Goal: Information Seeking & Learning: Find specific page/section

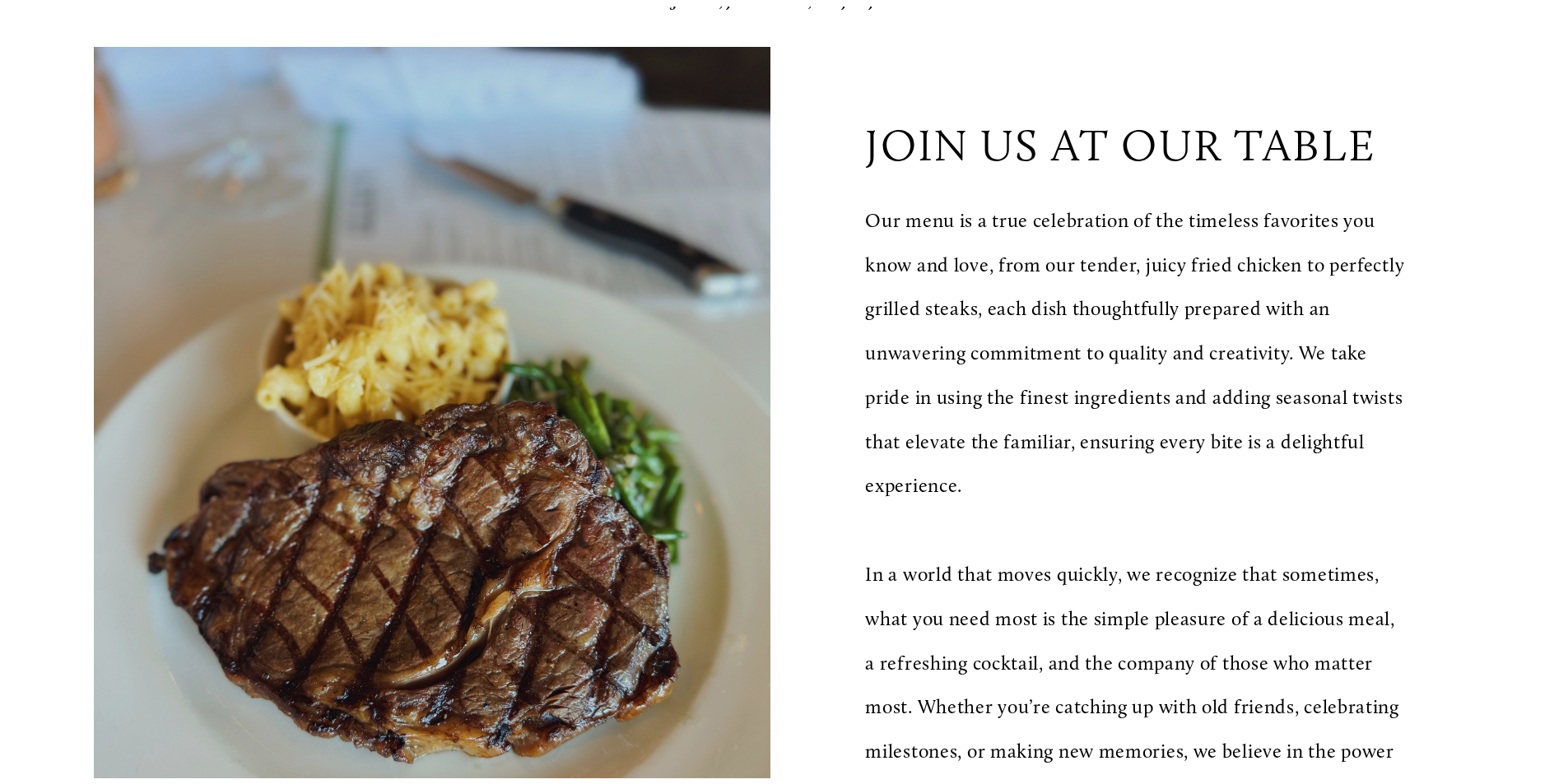
scroll to position [412, 0]
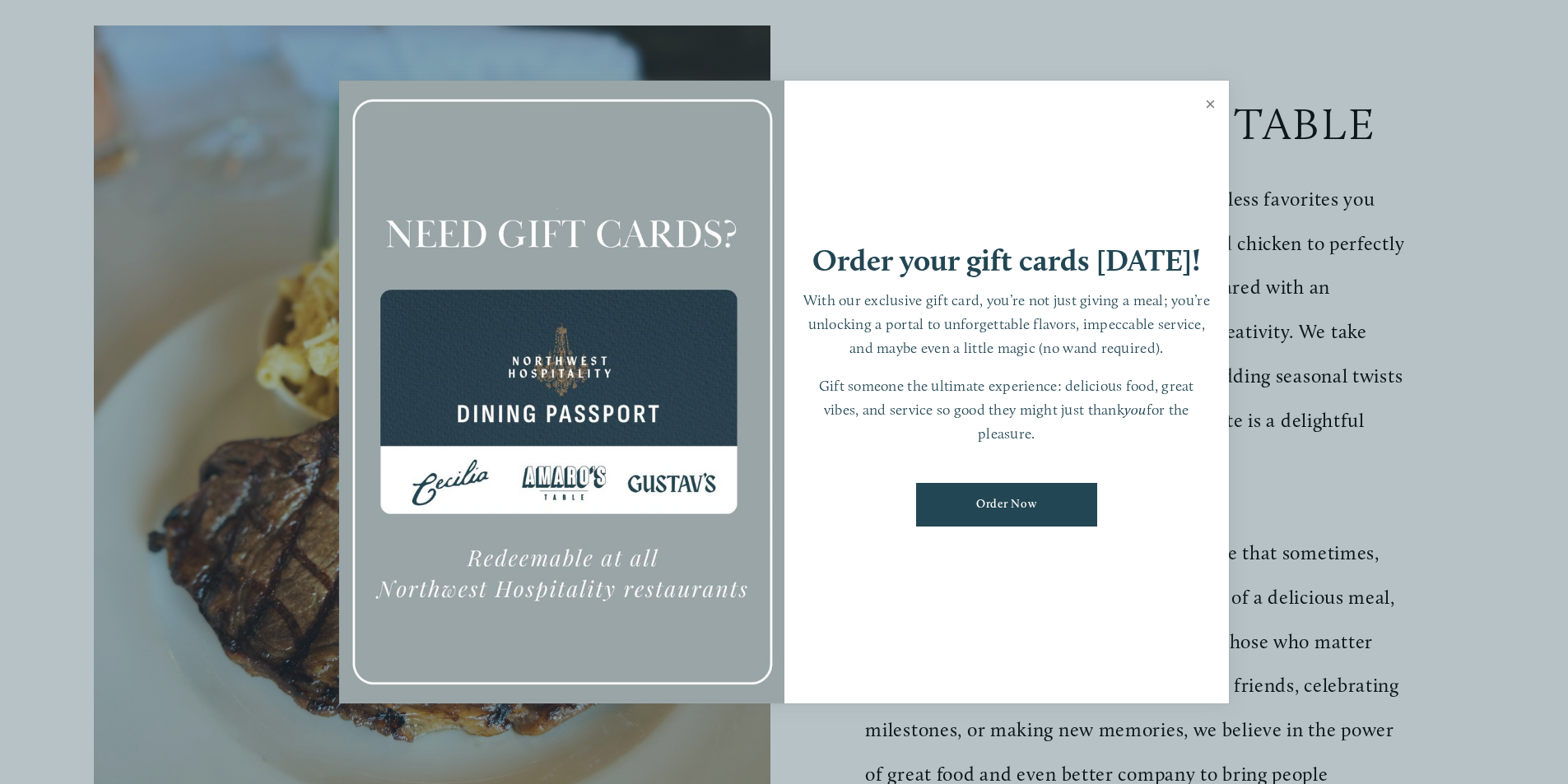
click at [1214, 100] on link "Close" at bounding box center [1210, 105] width 32 height 46
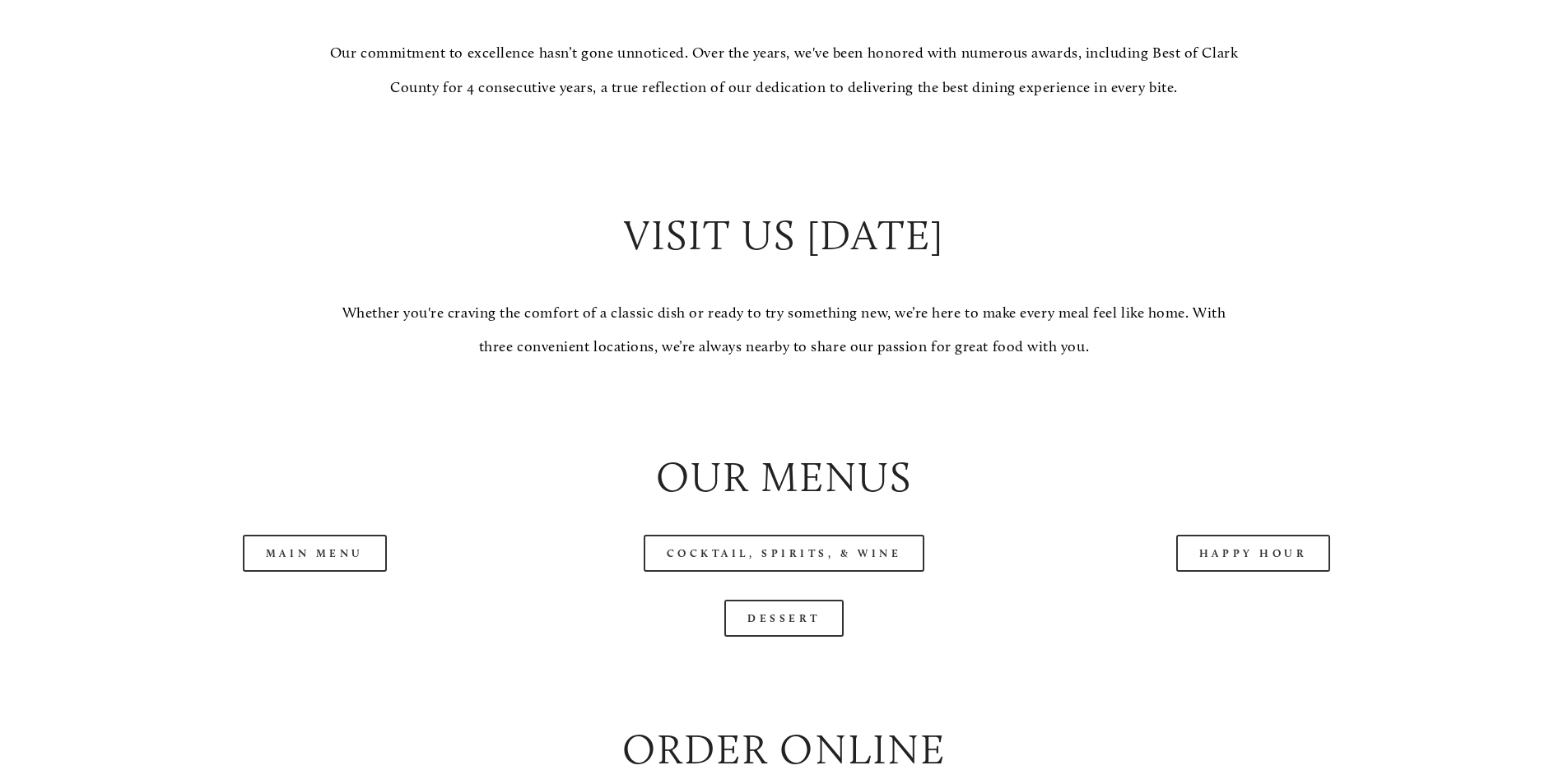
scroll to position [1564, 0]
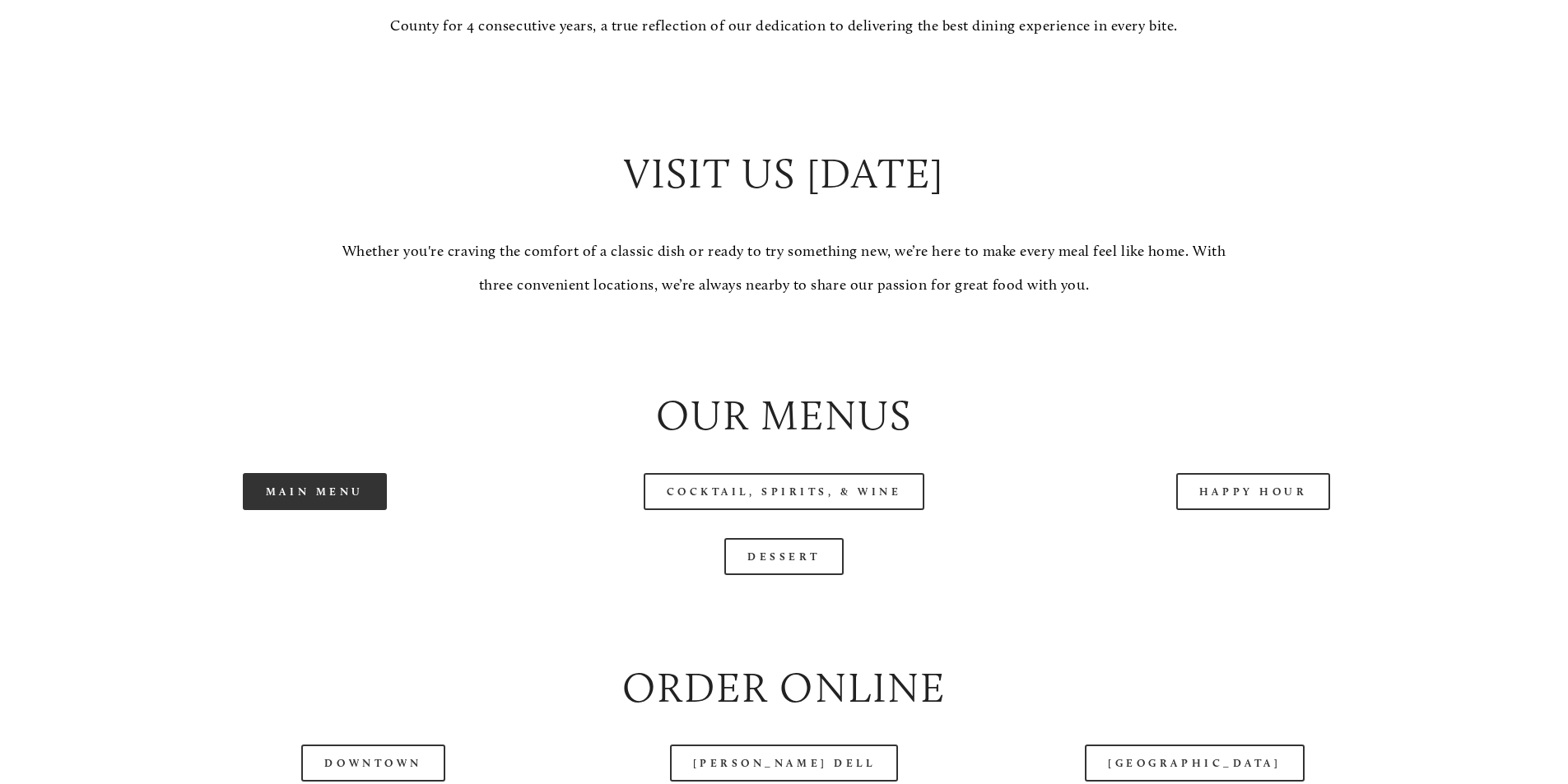
click at [297, 511] on link "Main Menu" at bounding box center [315, 491] width 144 height 37
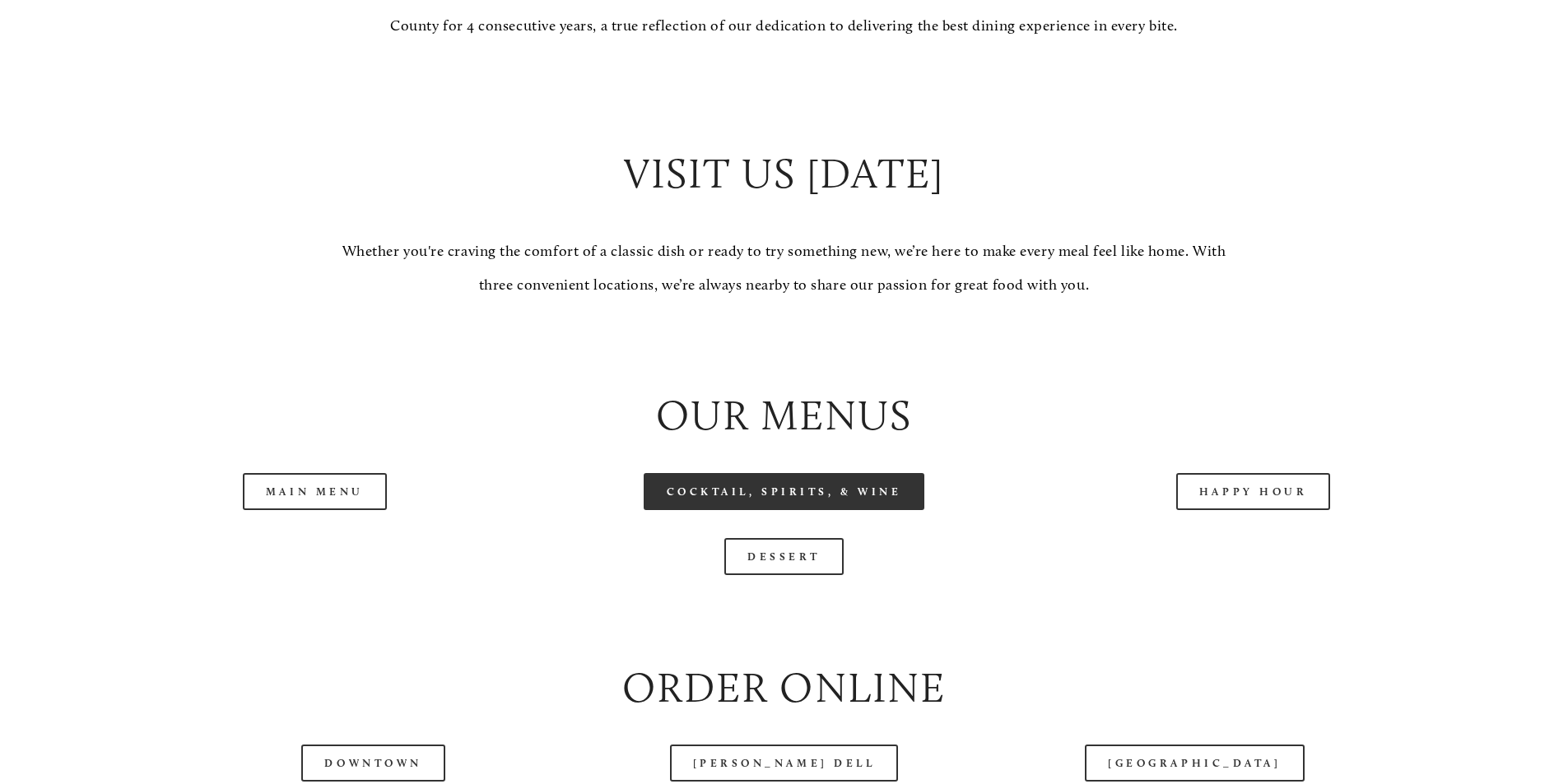
click at [824, 511] on link "Cocktail, Spirits, & Wine" at bounding box center [784, 491] width 281 height 37
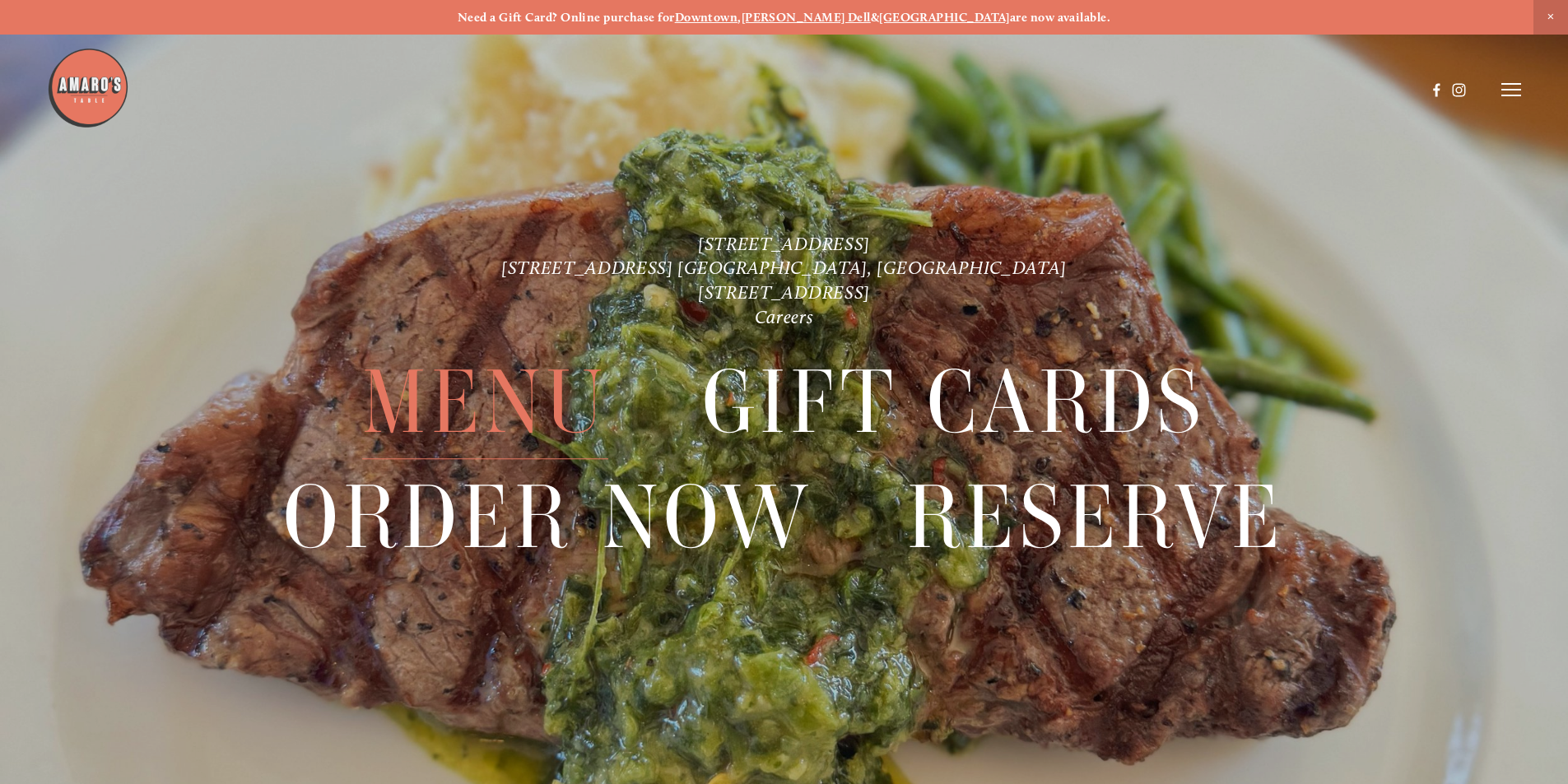
click at [522, 402] on span "Menu" at bounding box center [485, 403] width 245 height 113
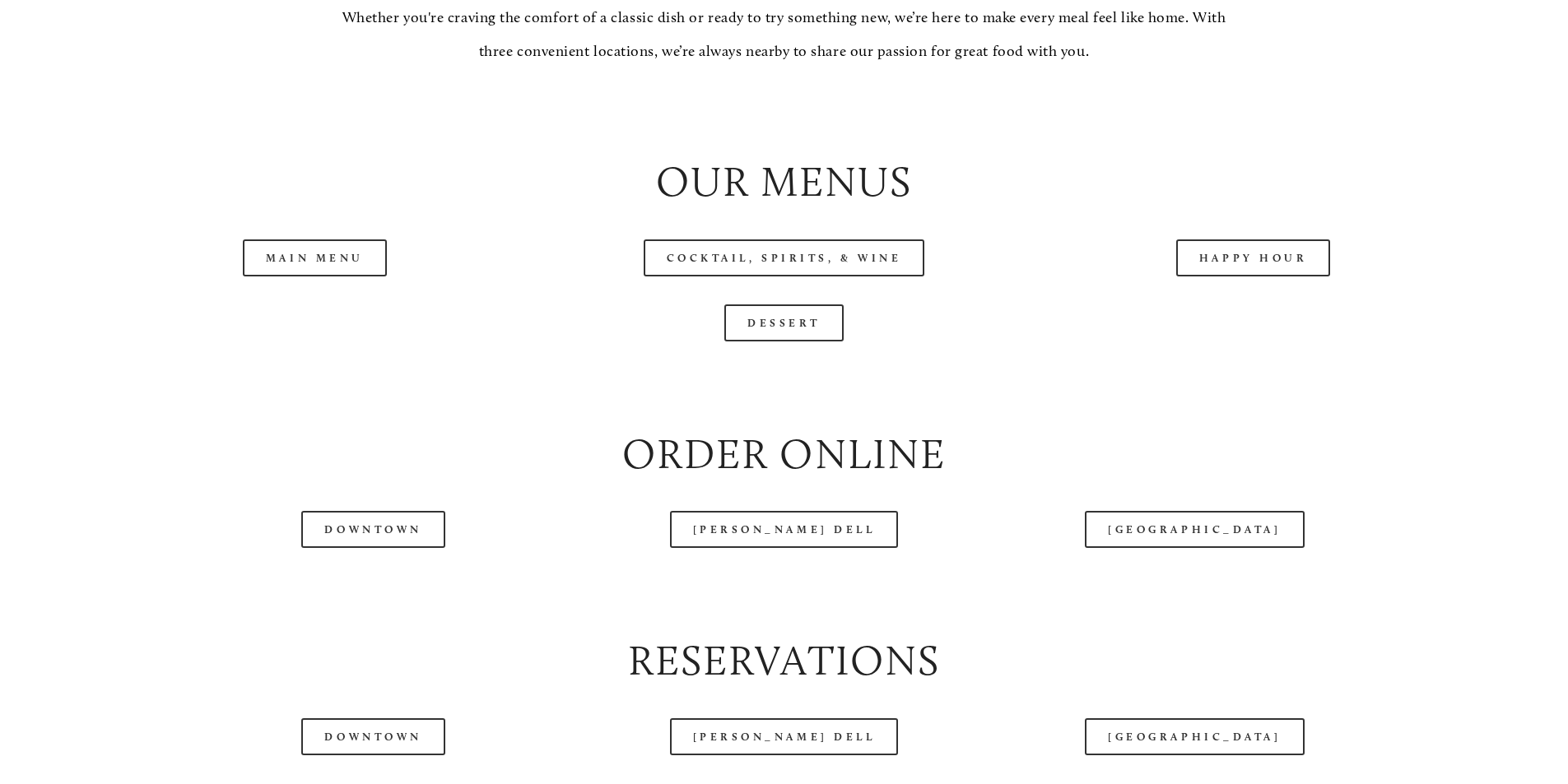
scroll to position [1811, 0]
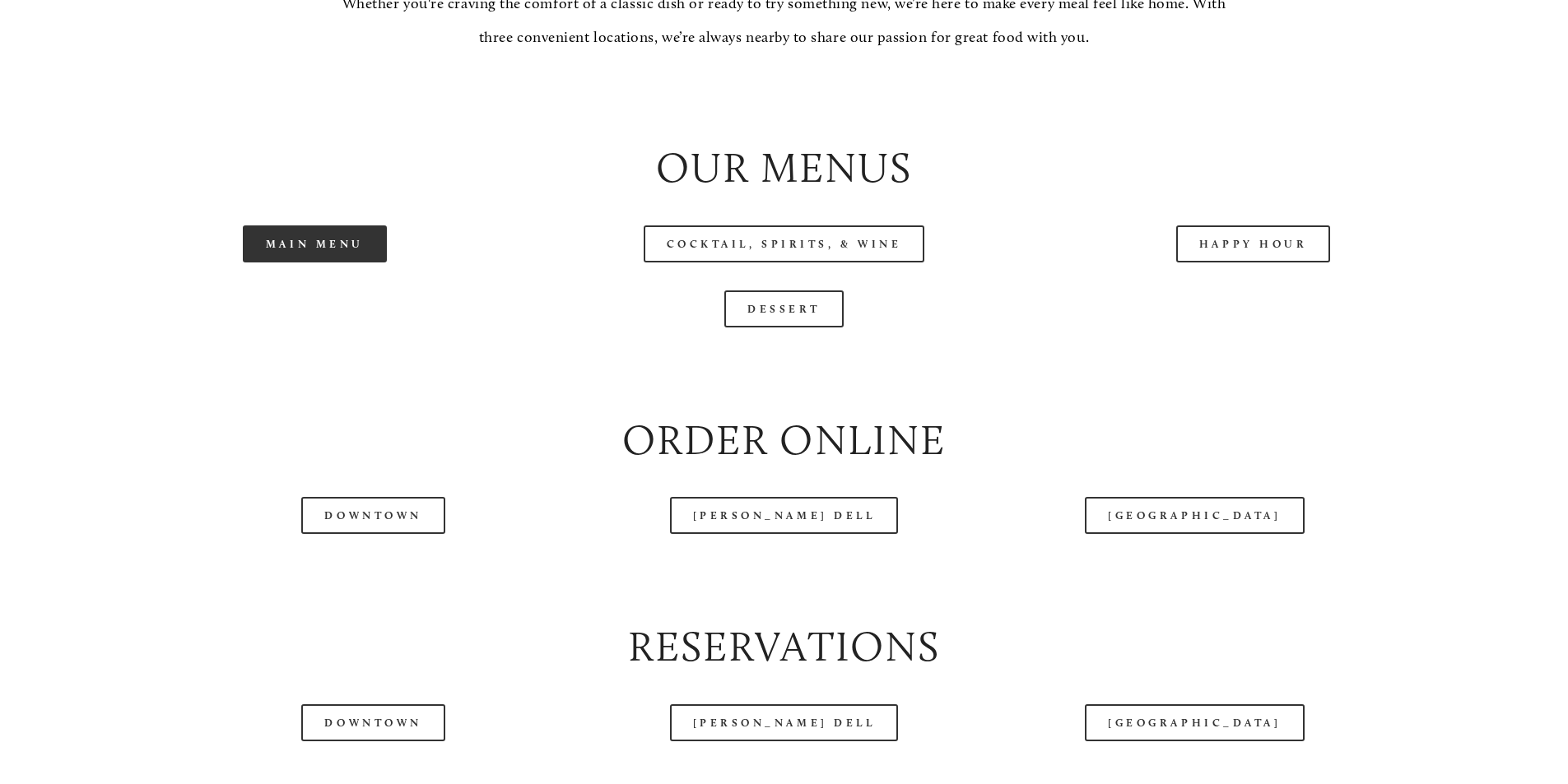
click at [338, 263] on link "Main Menu" at bounding box center [315, 244] width 144 height 37
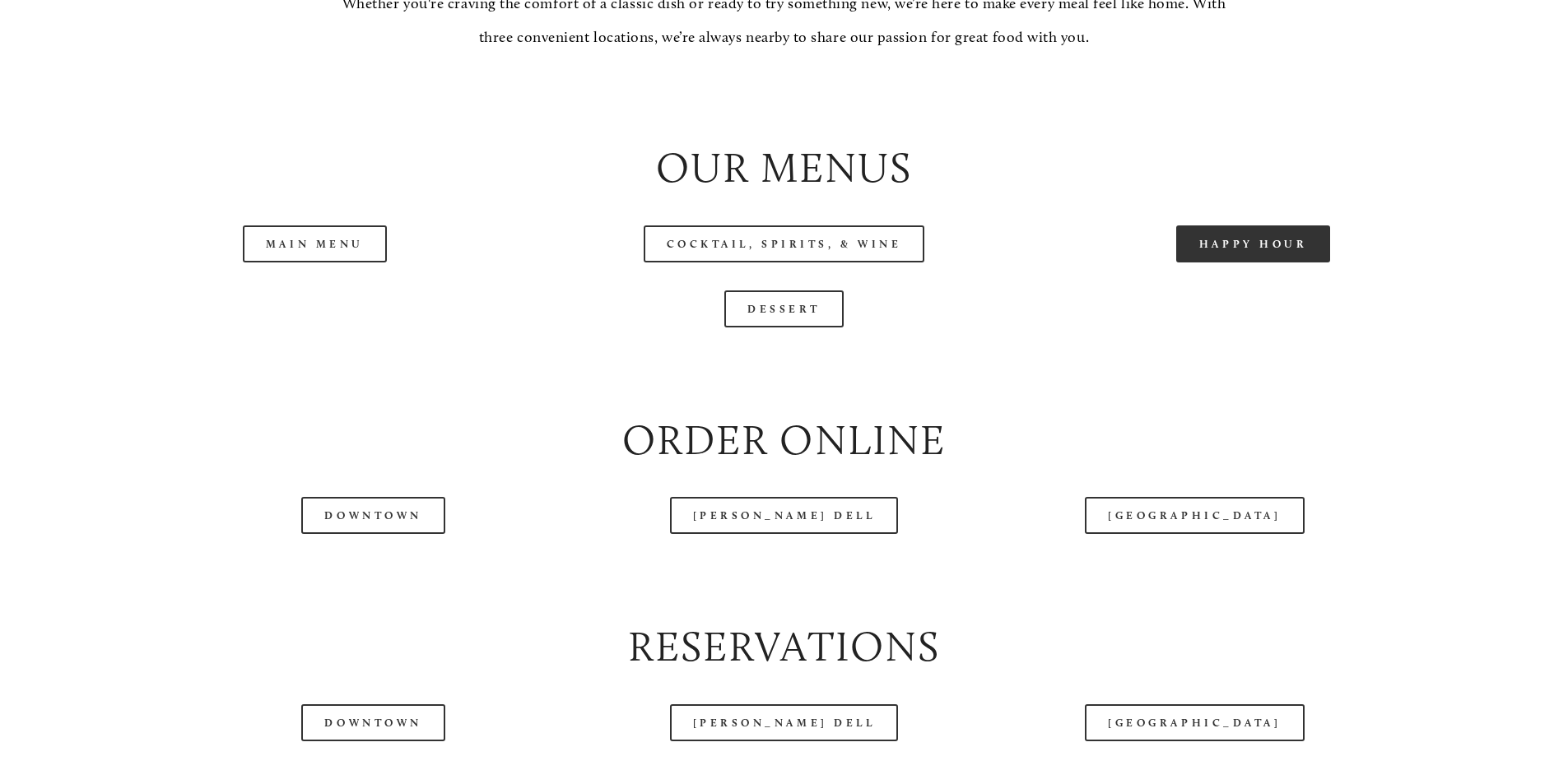
click at [1267, 263] on link "Happy Hour" at bounding box center [1253, 244] width 155 height 37
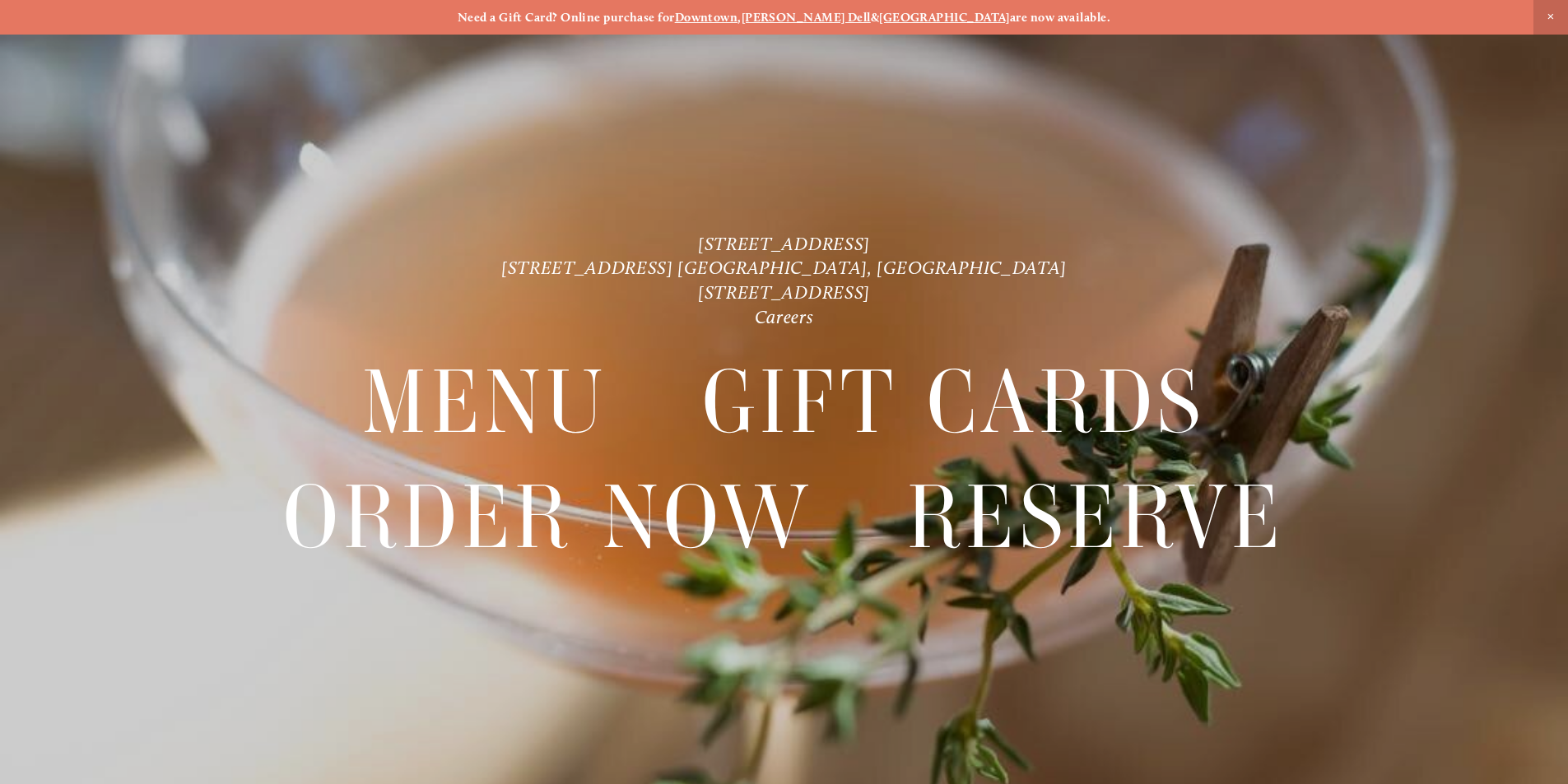
scroll to position [34, 0]
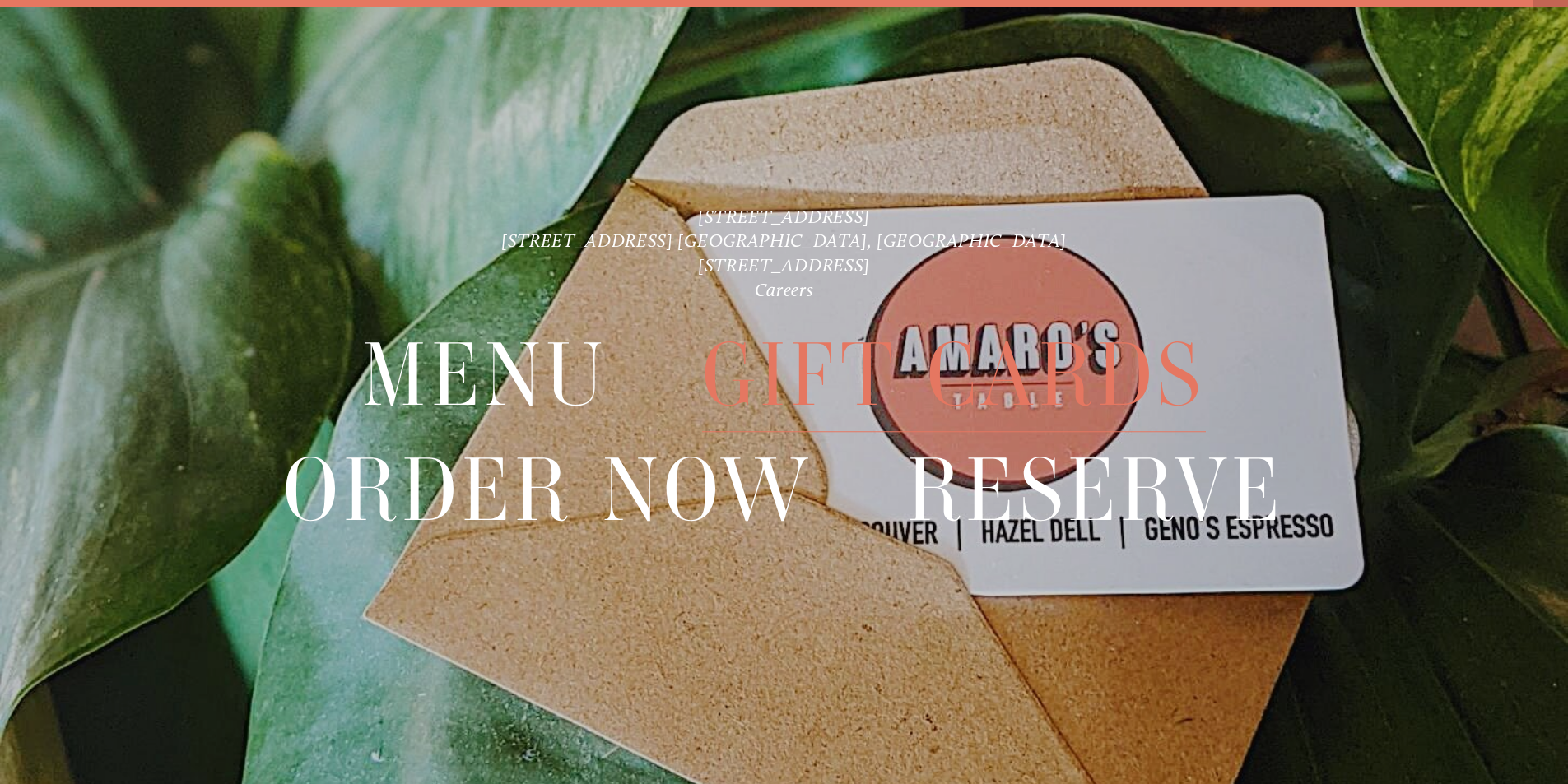
scroll to position [34, 0]
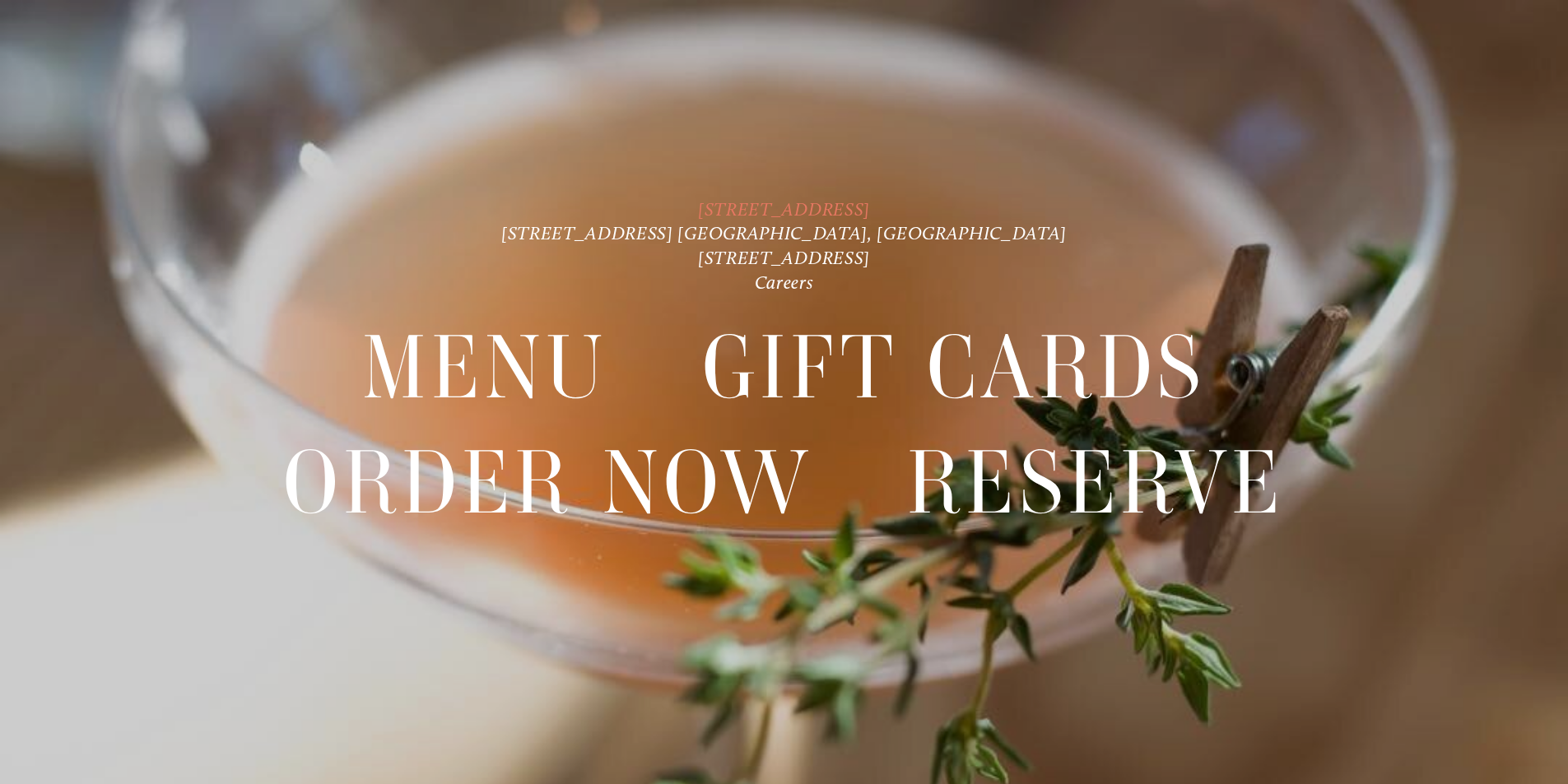
click at [804, 209] on link "[STREET_ADDRESS]" at bounding box center [783, 209] width 172 height 22
click at [771, 228] on link "[STREET_ADDRESS] [GEOGRAPHIC_DATA], [GEOGRAPHIC_DATA]" at bounding box center [784, 233] width 566 height 22
